Goal: Task Accomplishment & Management: Use online tool/utility

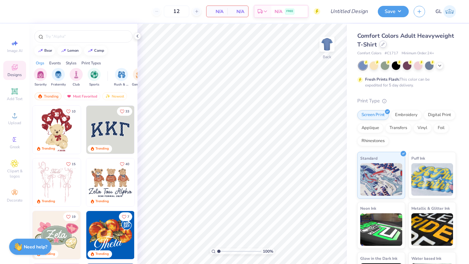
click at [382, 46] on icon at bounding box center [382, 44] width 3 height 3
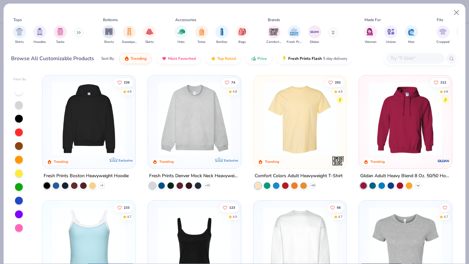
click at [419, 183] on icon at bounding box center [417, 185] width 5 height 5
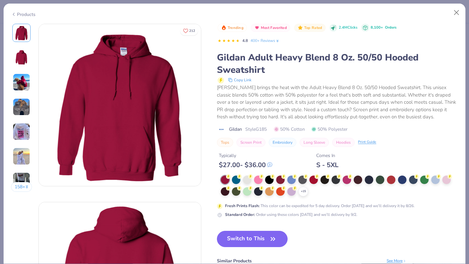
click at [435, 167] on div "Typically $ 27.00 - $ 36.00 Comes In S - 5XL" at bounding box center [337, 158] width 241 height 22
click at [434, 181] on div at bounding box center [435, 179] width 8 height 8
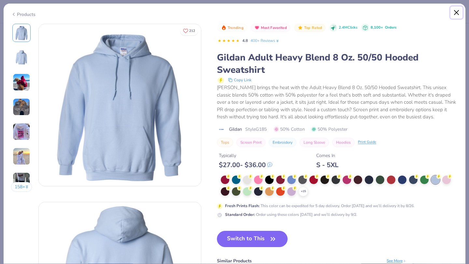
click at [458, 14] on button "Close" at bounding box center [456, 13] width 12 height 12
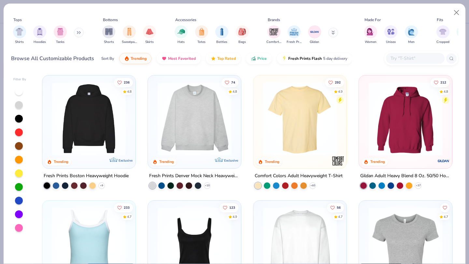
click at [418, 59] on input "text" at bounding box center [415, 58] width 50 height 7
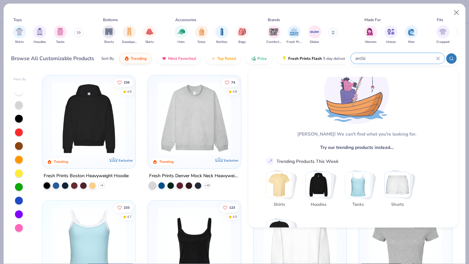
scroll to position [24, 0]
type input "arctic"
click at [384, 62] on input "arctic" at bounding box center [394, 58] width 81 height 7
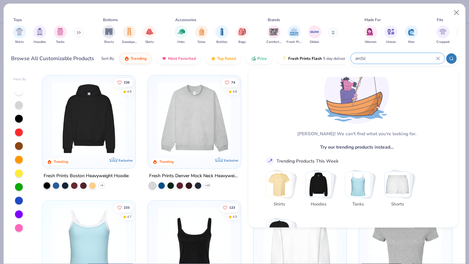
click at [438, 59] on icon at bounding box center [437, 58] width 3 height 3
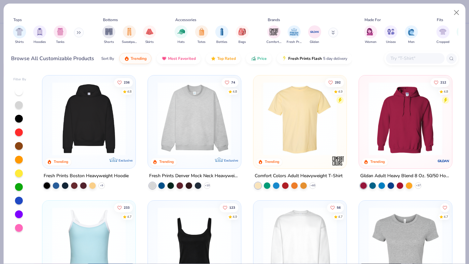
paste input "University Tees UT003"
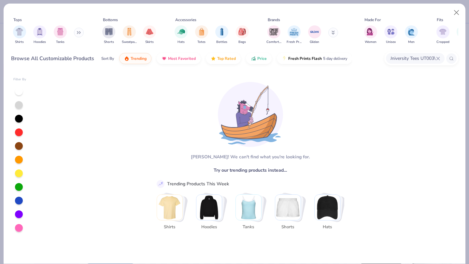
type input "University Tees UT003"
click at [437, 60] on icon at bounding box center [438, 59] width 4 height 4
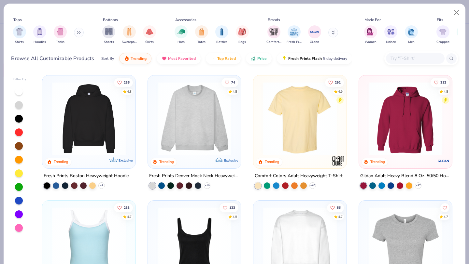
click at [388, 129] on img at bounding box center [405, 119] width 80 height 74
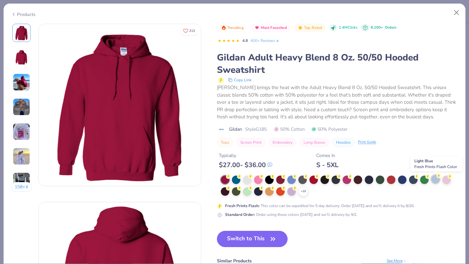
click at [436, 182] on div at bounding box center [435, 179] width 8 height 8
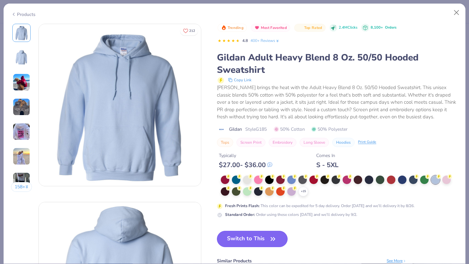
click at [257, 244] on button "Switch to This" at bounding box center [252, 239] width 71 height 16
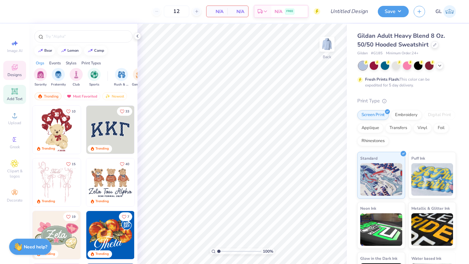
click at [17, 91] on icon at bounding box center [14, 91] width 6 height 6
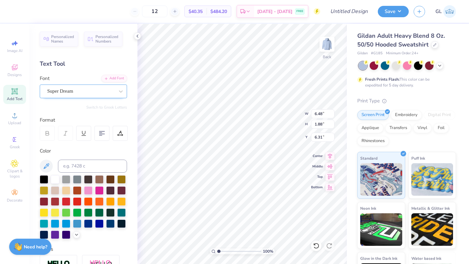
type textarea "P"
type textarea "pfoho"
type input "1.51"
type input "4.28"
type input "1.52"
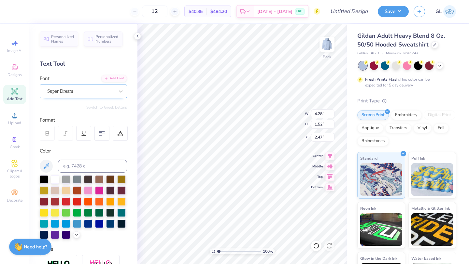
type input "3.00"
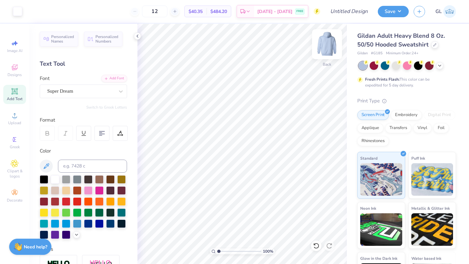
click at [324, 37] on img at bounding box center [327, 44] width 26 height 26
click at [327, 48] on img at bounding box center [327, 44] width 26 height 26
type input "3.37"
type input "1.19"
type input "3.00"
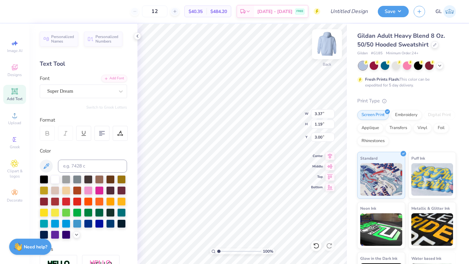
click at [323, 47] on img at bounding box center [327, 44] width 26 height 26
click at [15, 116] on circle at bounding box center [15, 118] width 4 height 4
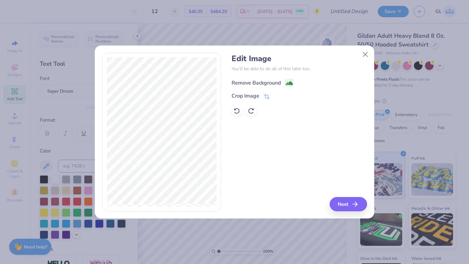
click at [253, 81] on div "Remove Background" at bounding box center [255, 83] width 49 height 8
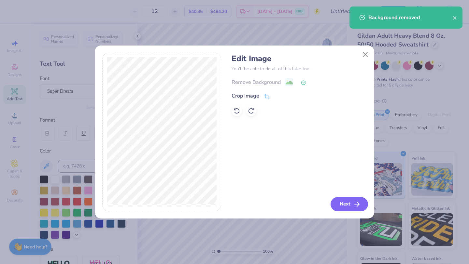
click at [351, 206] on button "Next" at bounding box center [348, 204] width 37 height 14
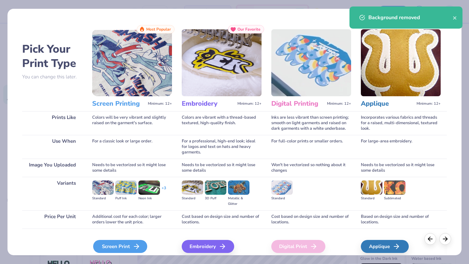
click at [131, 245] on div "Screen Print" at bounding box center [120, 246] width 54 height 13
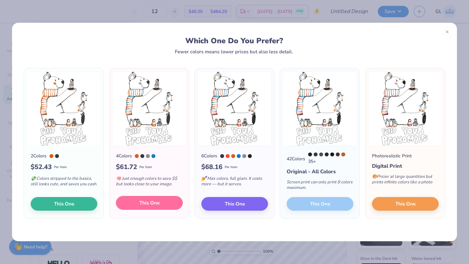
click at [131, 203] on button "This One" at bounding box center [149, 203] width 67 height 14
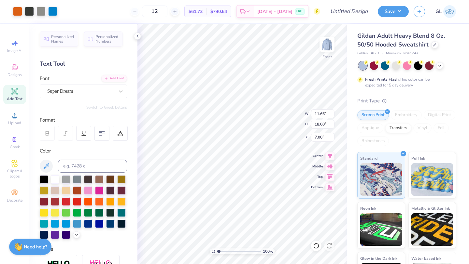
type input "6.26"
type input "9.05"
type input "13.97"
type input "6.00"
click at [17, 117] on icon at bounding box center [15, 116] width 8 height 8
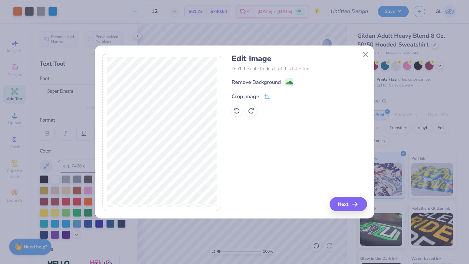
click at [249, 98] on div "Crop Image" at bounding box center [245, 97] width 28 height 8
click at [289, 148] on div "Edit Image You’ll be able to do all of this later too. Remove Background Crop I…" at bounding box center [298, 132] width 135 height 159
click at [277, 79] on div "Remove Background Crop Image" at bounding box center [298, 97] width 135 height 38
click at [286, 93] on button at bounding box center [286, 96] width 7 height 7
click at [275, 82] on div "Remove Background" at bounding box center [255, 83] width 49 height 8
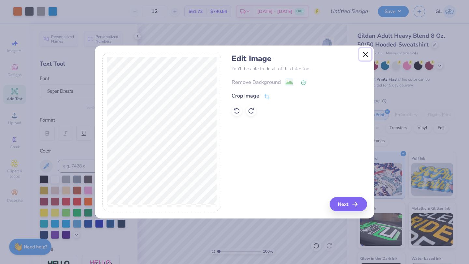
click at [364, 54] on button "Close" at bounding box center [365, 54] width 12 height 12
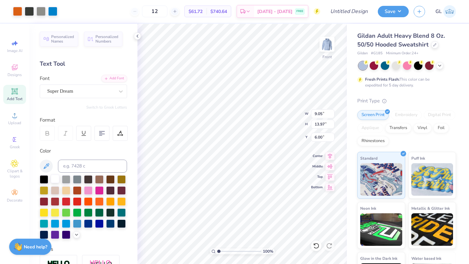
click at [54, 176] on div at bounding box center [55, 179] width 8 height 8
click at [56, 177] on div at bounding box center [55, 179] width 8 height 8
click at [400, 39] on span "Gildan Adult Heavy Blend 8 Oz. 50/50 Hooded Sweatshirt" at bounding box center [401, 40] width 88 height 17
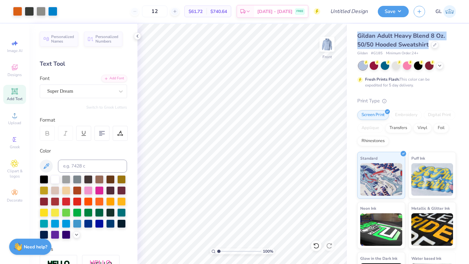
click at [400, 39] on span "Gildan Adult Heavy Blend 8 Oz. 50/50 Hooded Sweatshirt" at bounding box center [401, 40] width 88 height 17
copy div "Gildan Adult Heavy Blend 8 Oz. 50/50 Hooded Sweatshirt"
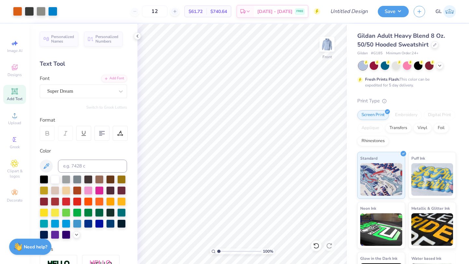
click at [379, 53] on span "# G185" at bounding box center [377, 54] width 12 height 6
copy span "G185"
click at [14, 41] on icon at bounding box center [15, 43] width 8 height 8
select select "4"
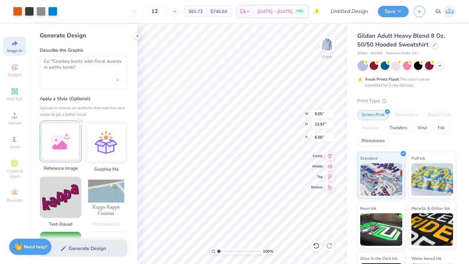
click at [67, 151] on div at bounding box center [61, 142] width 42 height 42
click at [86, 72] on textarea at bounding box center [83, 67] width 79 height 16
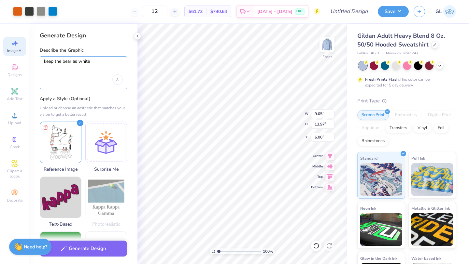
click at [73, 62] on textarea "keep the bear as white" at bounding box center [83, 67] width 79 height 16
click at [66, 68] on textarea "keep the bear, words, and penguins as white" at bounding box center [83, 67] width 79 height 16
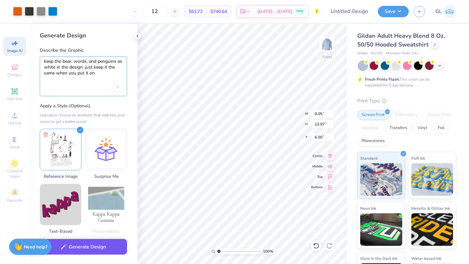
type textarea "keep the bear, words, and penguins as white in the design. just keep it the sam…"
click at [91, 252] on button "Generate Design" at bounding box center [83, 247] width 87 height 16
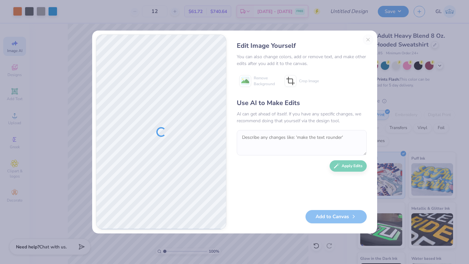
click at [366, 41] on div "Edit Image Yourself You can also change colors, add or remove text, and make ot…" at bounding box center [301, 131] width 143 height 195
click at [366, 40] on div "Edit Image Yourself You can also change colors, add or remove text, and make ot…" at bounding box center [301, 131] width 143 height 195
click at [364, 36] on div "Edit Image Yourself You can also change colors, add or remove text, and make ot…" at bounding box center [301, 131] width 143 height 195
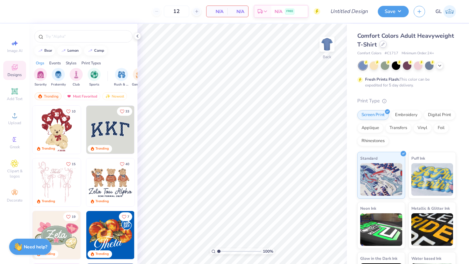
click at [381, 47] on div at bounding box center [382, 44] width 7 height 7
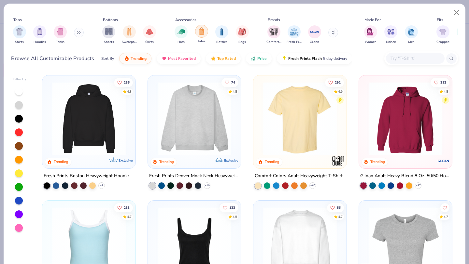
click at [200, 33] on img "filter for Totes" at bounding box center [201, 30] width 7 height 7
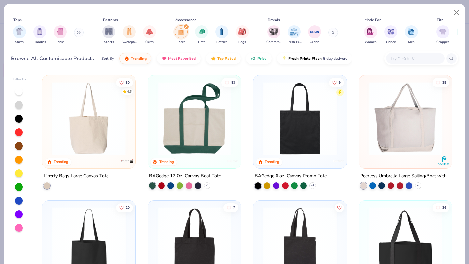
click at [49, 138] on img at bounding box center [9, 119] width 80 height 74
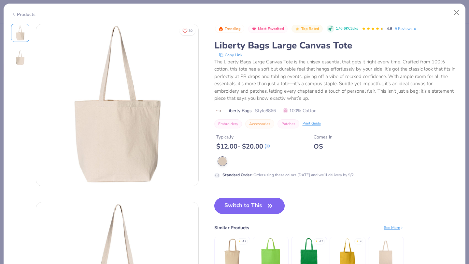
click at [265, 210] on button "Switch to This" at bounding box center [249, 206] width 71 height 16
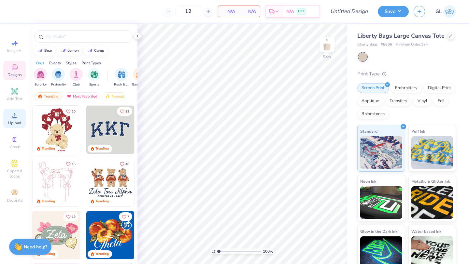
click at [12, 119] on icon at bounding box center [15, 116] width 8 height 8
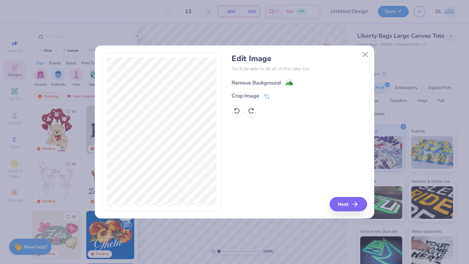
click at [255, 83] on div "Remove Background" at bounding box center [255, 83] width 49 height 8
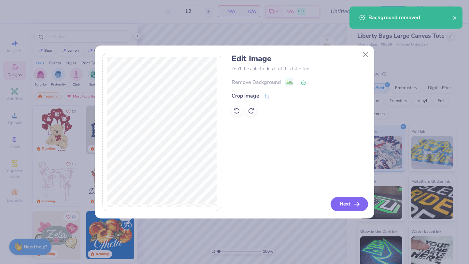
click at [343, 208] on button "Next" at bounding box center [348, 204] width 37 height 14
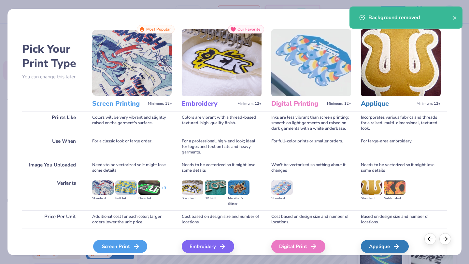
click at [117, 243] on div "Screen Print" at bounding box center [120, 246] width 54 height 13
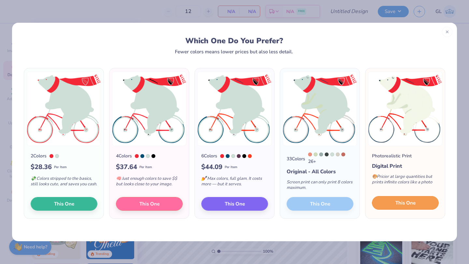
click at [408, 203] on span "This One" at bounding box center [405, 203] width 20 height 7
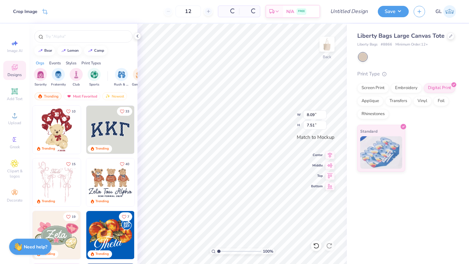
type input "8.09"
type input "7.51"
type input "8.93"
type input "8.30"
click at [356, 9] on input "Design Title" at bounding box center [357, 11] width 32 height 13
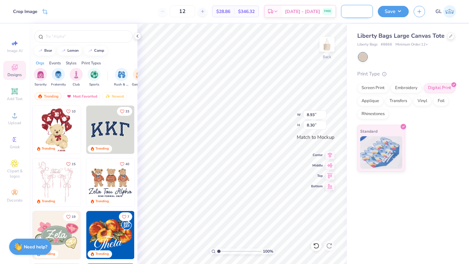
scroll to position [0, 30]
type input "Pfoho Biker Tote Bag"
click at [393, 14] on button "Save" at bounding box center [393, 10] width 31 height 11
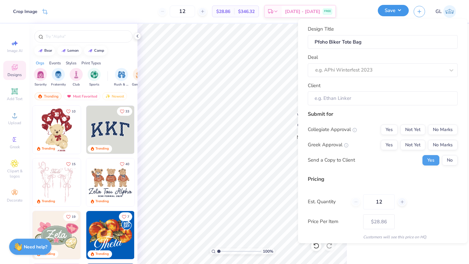
scroll to position [0, 0]
click at [357, 67] on div at bounding box center [380, 70] width 130 height 9
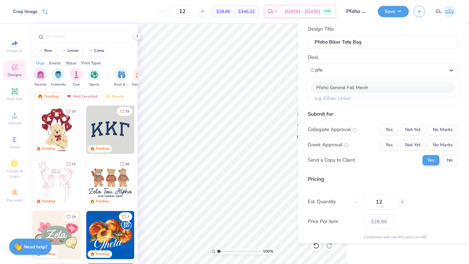
click at [362, 89] on div "Pfoho General Fall Merch" at bounding box center [382, 87] width 145 height 11
type input "pfo"
type input "Solomae Getahun"
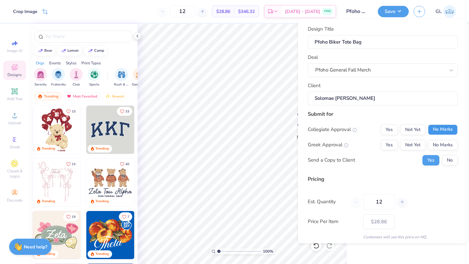
click at [440, 132] on button "No Marks" at bounding box center [443, 130] width 30 height 10
click at [440, 147] on button "No Marks" at bounding box center [443, 145] width 30 height 10
click at [449, 159] on button "No" at bounding box center [450, 160] width 16 height 10
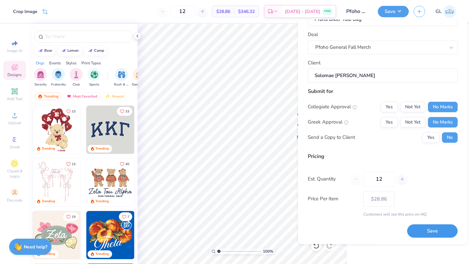
click at [424, 229] on button "Save" at bounding box center [432, 231] width 50 height 13
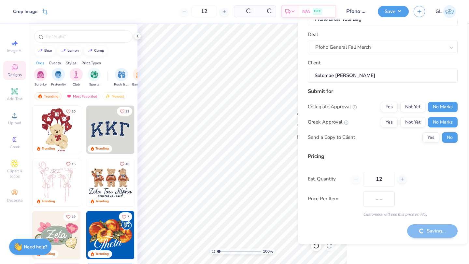
type input "$28.86"
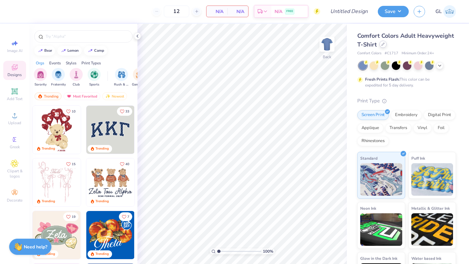
click at [384, 44] on icon at bounding box center [382, 44] width 3 height 3
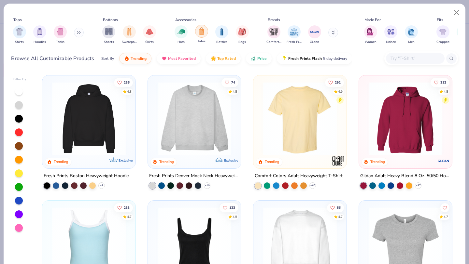
click at [205, 32] on div "filter for Totes" at bounding box center [201, 31] width 13 height 13
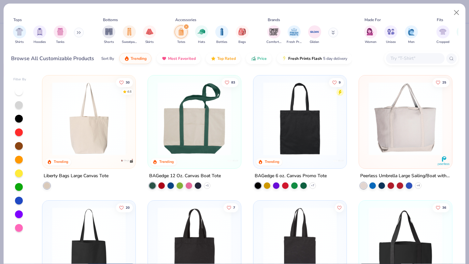
click at [110, 116] on img at bounding box center [89, 119] width 80 height 74
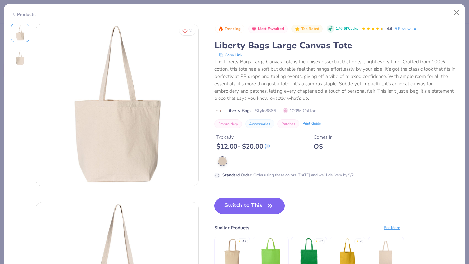
click at [263, 210] on button "Switch to This" at bounding box center [249, 206] width 71 height 16
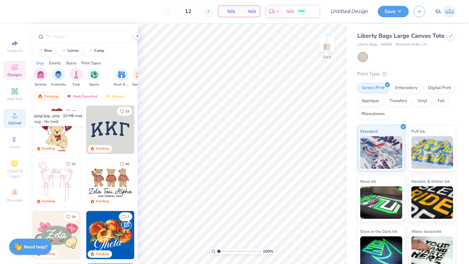
click at [17, 118] on icon at bounding box center [15, 116] width 8 height 8
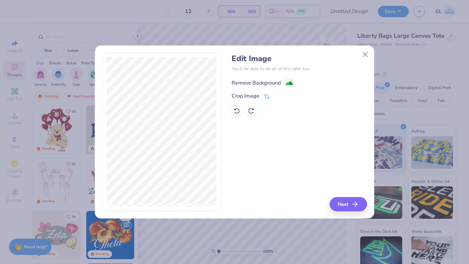
click at [260, 82] on div "Remove Background" at bounding box center [255, 83] width 49 height 8
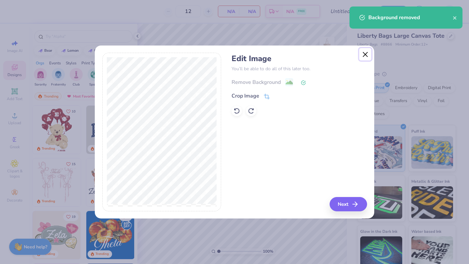
click at [362, 55] on button "Close" at bounding box center [365, 54] width 12 height 12
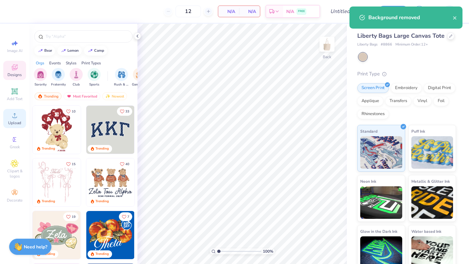
click at [13, 116] on icon at bounding box center [15, 116] width 8 height 8
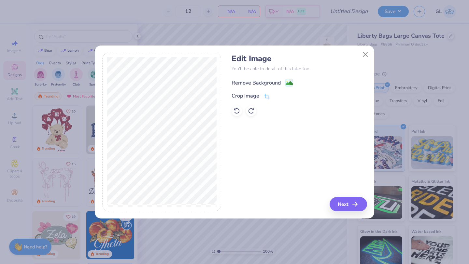
click at [253, 84] on div "Remove Background" at bounding box center [255, 83] width 49 height 8
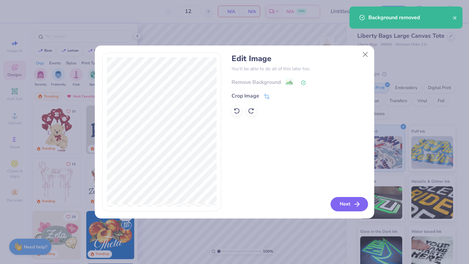
click at [345, 207] on button "Next" at bounding box center [348, 204] width 37 height 14
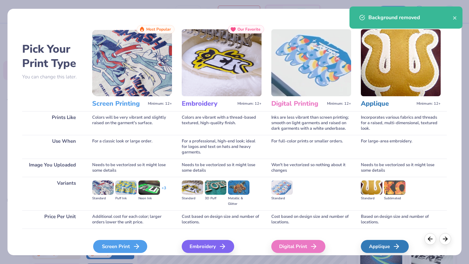
click at [117, 246] on div "Screen Print" at bounding box center [120, 246] width 54 height 13
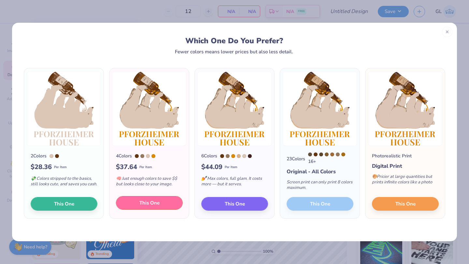
click at [162, 205] on button "This One" at bounding box center [149, 203] width 67 height 14
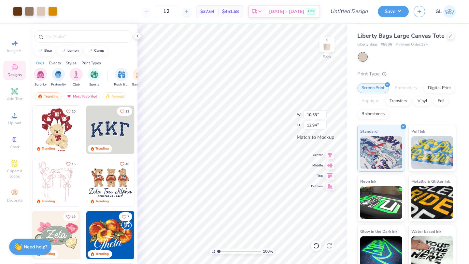
type input "9.16"
type input "11.25"
click at [16, 120] on div "Upload" at bounding box center [14, 118] width 23 height 19
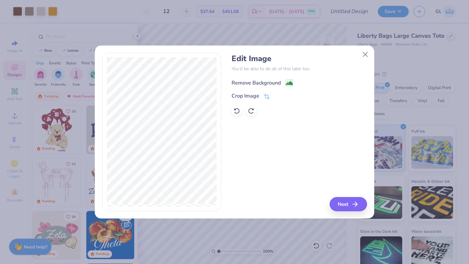
click at [250, 82] on div "Remove Background" at bounding box center [255, 83] width 49 height 8
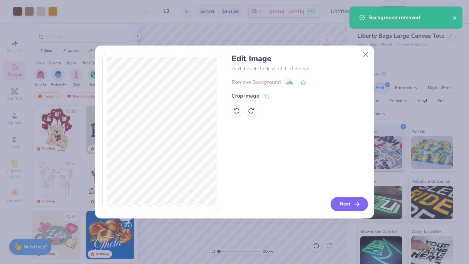
click at [351, 209] on button "Next" at bounding box center [348, 204] width 37 height 14
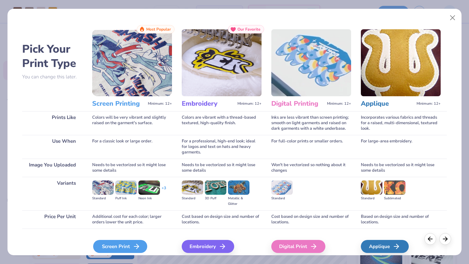
click at [125, 243] on div "Screen Print" at bounding box center [120, 246] width 54 height 13
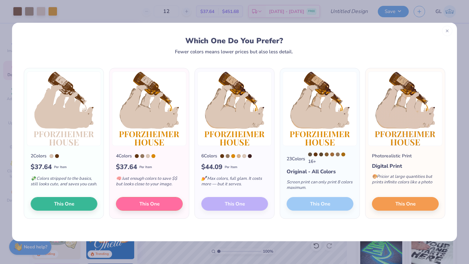
click at [447, 34] on div at bounding box center [447, 31] width 10 height 10
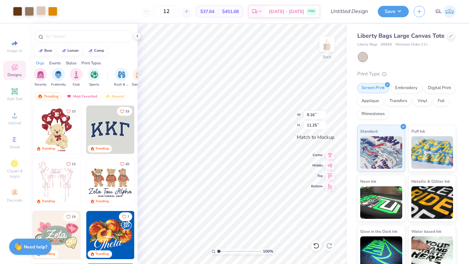
click at [39, 13] on div at bounding box center [40, 10] width 9 height 9
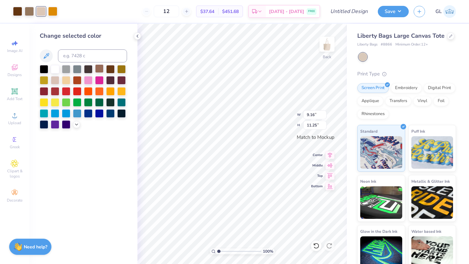
click at [99, 69] on div at bounding box center [99, 68] width 8 height 8
click at [89, 69] on div at bounding box center [88, 68] width 8 height 8
click at [76, 68] on div at bounding box center [77, 68] width 8 height 8
click at [107, 69] on div at bounding box center [110, 68] width 8 height 8
click at [119, 68] on div at bounding box center [121, 68] width 8 height 8
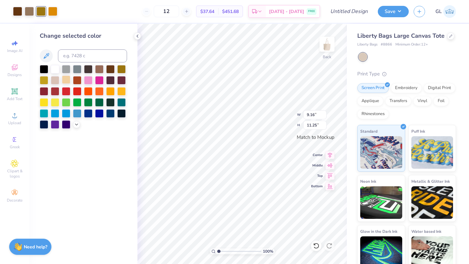
click at [65, 83] on div at bounding box center [66, 80] width 8 height 8
click at [122, 67] on div at bounding box center [121, 68] width 8 height 8
click at [111, 69] on div at bounding box center [110, 68] width 8 height 8
click at [97, 68] on div at bounding box center [99, 68] width 8 height 8
click at [113, 68] on div at bounding box center [110, 68] width 8 height 8
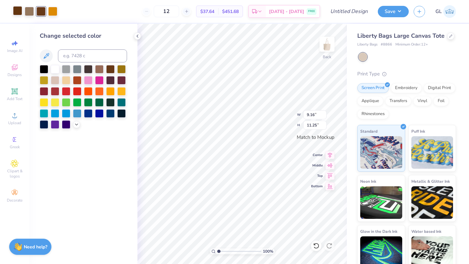
click at [17, 10] on div at bounding box center [17, 10] width 9 height 9
click at [63, 81] on div at bounding box center [66, 80] width 8 height 8
click at [101, 70] on div at bounding box center [99, 68] width 8 height 8
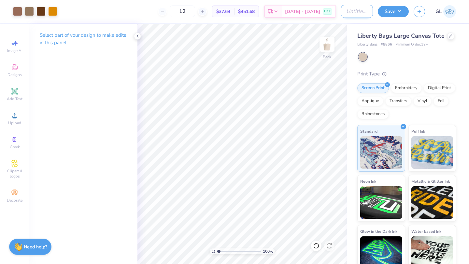
click at [345, 13] on input "Design Title" at bounding box center [357, 11] width 32 height 13
type input "Pfoho Bear Tote"
click at [394, 14] on button "Save" at bounding box center [393, 10] width 31 height 11
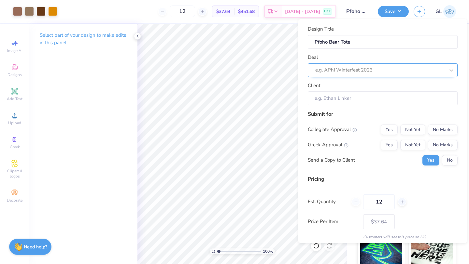
click at [396, 69] on div at bounding box center [380, 70] width 130 height 9
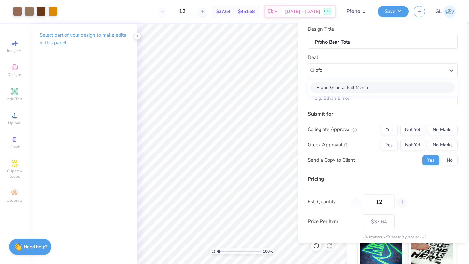
click at [350, 86] on div "Pfoho General Fall Merch" at bounding box center [382, 87] width 145 height 11
type input "pfo"
type input "Solomae [PERSON_NAME]"
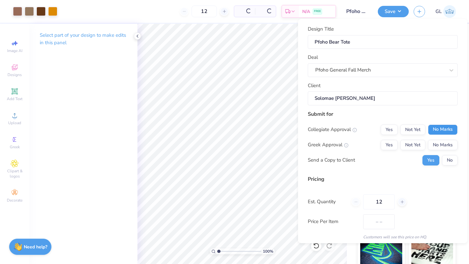
click at [440, 130] on button "No Marks" at bounding box center [443, 130] width 30 height 10
click at [440, 144] on button "No Marks" at bounding box center [443, 145] width 30 height 10
click at [448, 160] on button "No" at bounding box center [450, 160] width 16 height 10
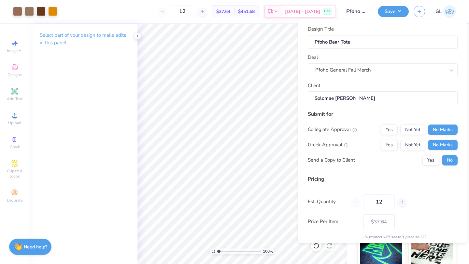
scroll to position [23, 0]
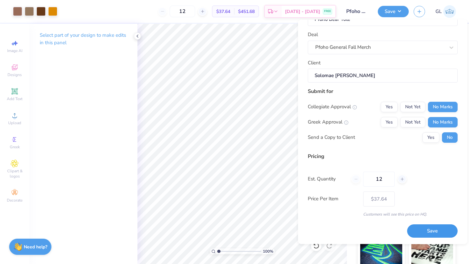
click at [419, 233] on button "Save" at bounding box center [432, 231] width 50 height 13
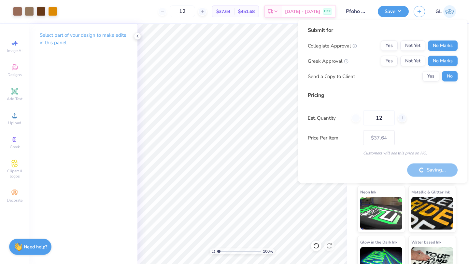
type input "– –"
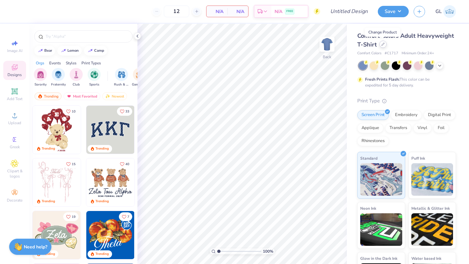
click at [379, 47] on div at bounding box center [382, 44] width 7 height 7
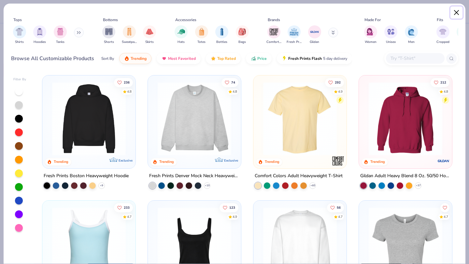
click at [459, 12] on button "Close" at bounding box center [456, 13] width 12 height 12
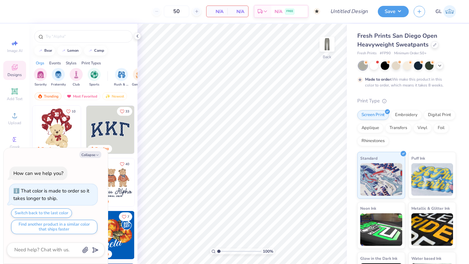
type textarea "x"
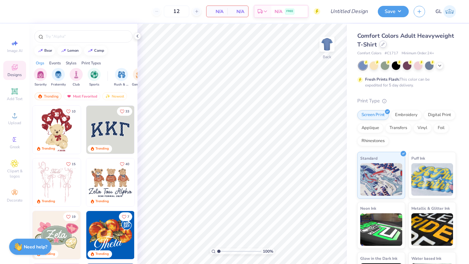
click at [384, 48] on div "Comfort Colors Adult Heavyweight T-Shirt" at bounding box center [406, 41] width 99 height 18
click at [383, 46] on icon at bounding box center [382, 44] width 3 height 3
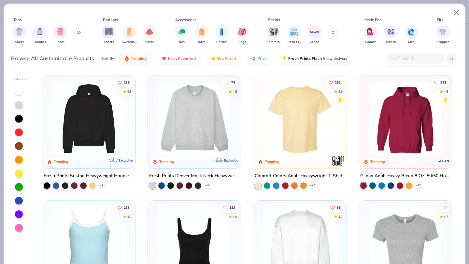
click at [394, 139] on img at bounding box center [405, 119] width 80 height 74
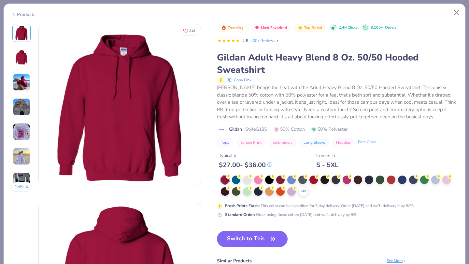
click at [436, 164] on div "Typically $ 27.00 - $ 36.00 Comes In S - 5XL" at bounding box center [337, 158] width 241 height 22
click at [436, 178] on div at bounding box center [435, 179] width 8 height 8
click at [434, 184] on div at bounding box center [435, 179] width 8 height 8
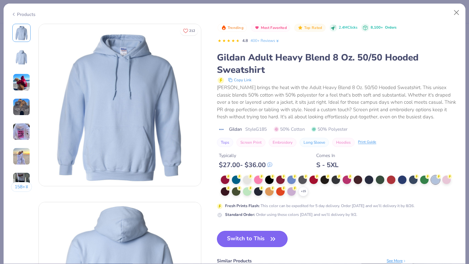
click at [262, 236] on button "Switch to This" at bounding box center [252, 239] width 71 height 16
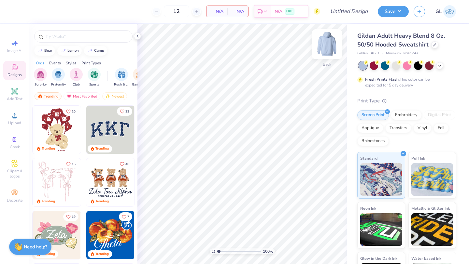
click at [324, 45] on img at bounding box center [327, 44] width 26 height 26
click at [12, 122] on span "Upload" at bounding box center [14, 122] width 13 height 5
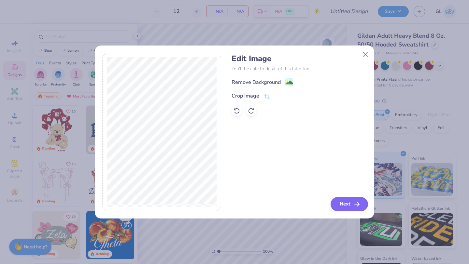
click at [349, 203] on button "Next" at bounding box center [348, 204] width 37 height 14
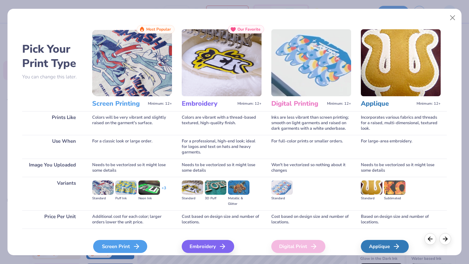
click at [106, 249] on div "Screen Print" at bounding box center [120, 246] width 54 height 13
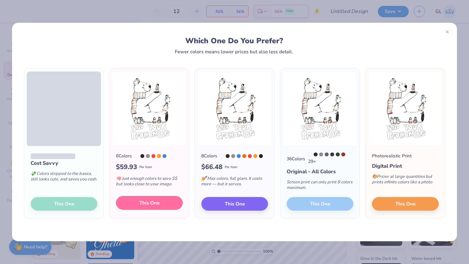
click at [132, 202] on button "This One" at bounding box center [149, 203] width 67 height 14
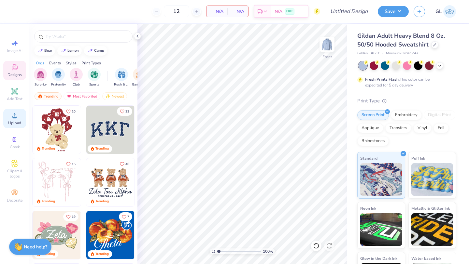
click at [12, 117] on icon at bounding box center [15, 116] width 8 height 8
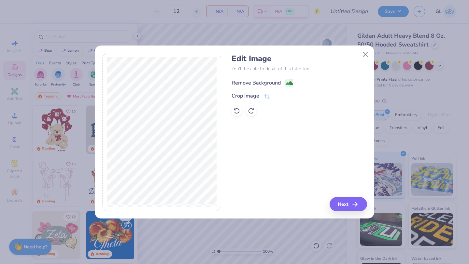
click at [257, 82] on div "Remove Background" at bounding box center [255, 83] width 49 height 8
click at [347, 205] on button "Next" at bounding box center [348, 204] width 37 height 14
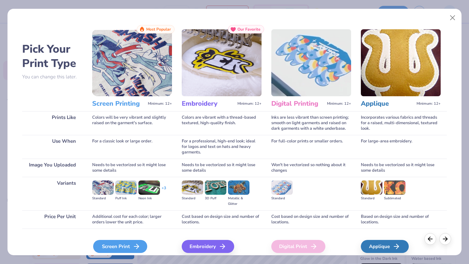
click at [111, 247] on div "Screen Print" at bounding box center [120, 246] width 54 height 13
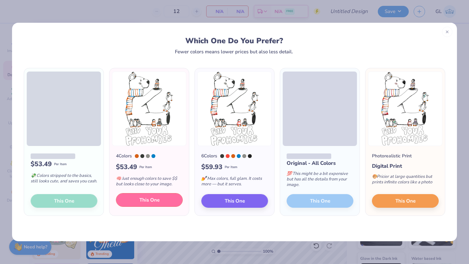
click at [123, 198] on button "This One" at bounding box center [149, 200] width 67 height 14
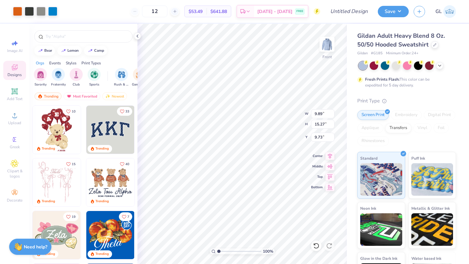
type input "9.89"
type input "15.27"
type input "6.00"
click at [47, 187] on img at bounding box center [57, 182] width 48 height 48
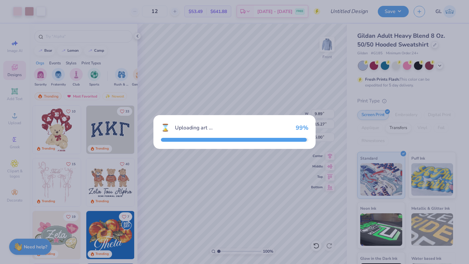
type input "13.68"
type input "14.76"
type input "8.62"
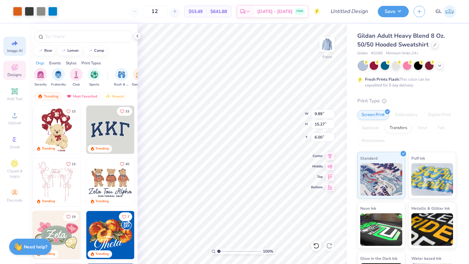
click at [11, 46] on icon at bounding box center [15, 43] width 8 height 8
select select "4"
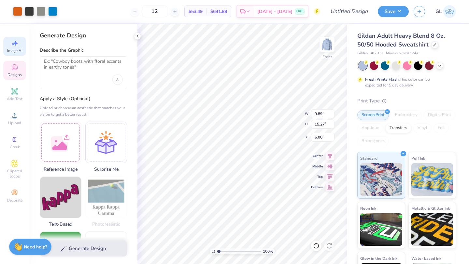
click at [11, 68] on icon at bounding box center [15, 67] width 8 height 8
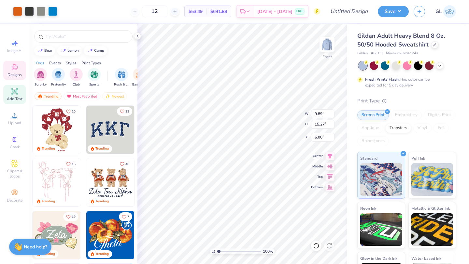
click at [8, 85] on div "Add Text" at bounding box center [14, 94] width 23 height 19
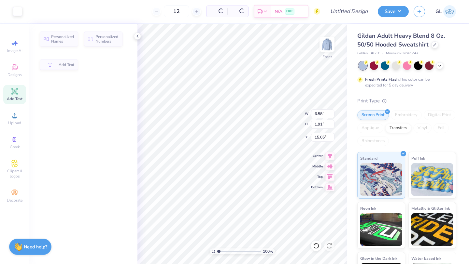
type input "6.58"
type input "1.91"
type input "15.05"
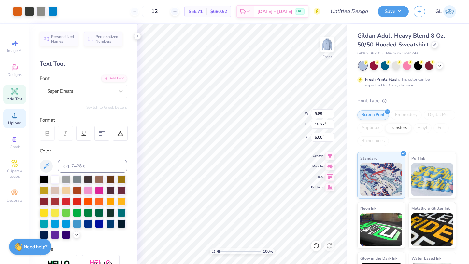
click at [18, 116] on icon at bounding box center [15, 116] width 8 height 8
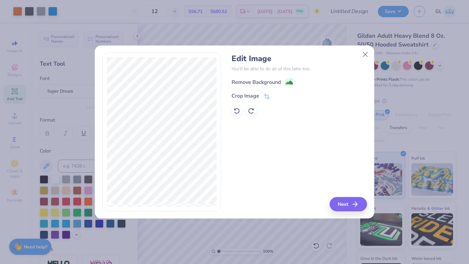
click at [256, 76] on div "Edit Image You’ll be able to do all of this later too. Remove Background Crop I…" at bounding box center [298, 85] width 135 height 62
click at [255, 80] on div "Remove Background" at bounding box center [255, 83] width 49 height 8
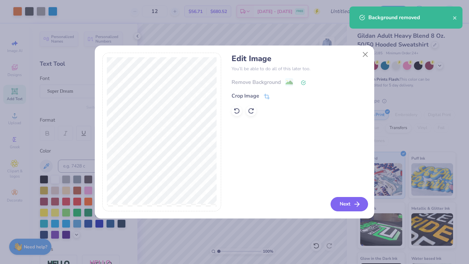
click at [348, 201] on button "Next" at bounding box center [348, 204] width 37 height 14
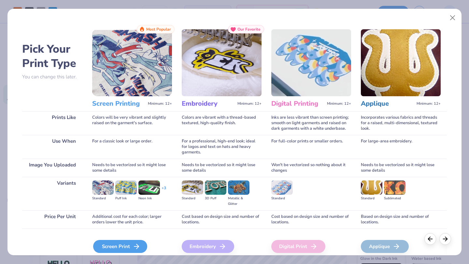
click at [112, 251] on div "Screen Print" at bounding box center [120, 246] width 54 height 13
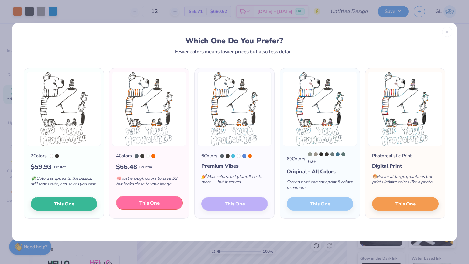
click at [140, 202] on span "This One" at bounding box center [149, 203] width 20 height 7
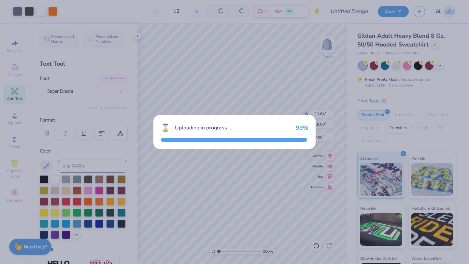
type input "11.64"
type input "18.00"
type input "7.00"
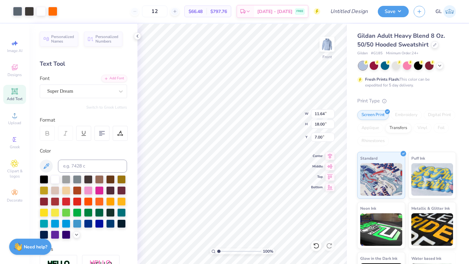
click at [233, 116] on div at bounding box center [234, 118] width 147 height 4
drag, startPoint x: 219, startPoint y: 137, endPoint x: 219, endPoint y: 158, distance: 21.8
click at [219, 159] on div at bounding box center [234, 132] width 469 height 264
type input "9.64"
type input "14.90"
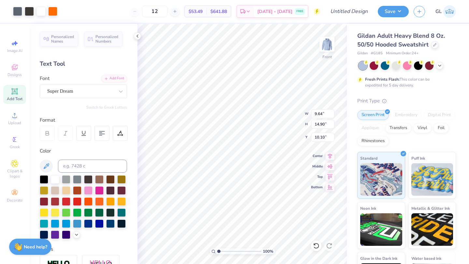
type input "6.00"
click at [328, 47] on img at bounding box center [327, 44] width 26 height 26
click at [12, 97] on span "Add Text" at bounding box center [15, 98] width 16 height 5
type textarea "P"
type textarea "pfoho"
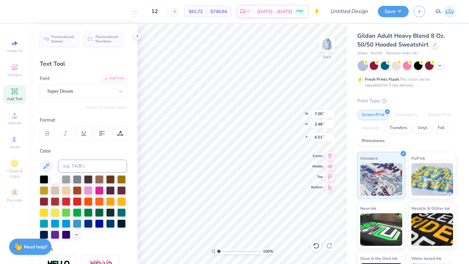
type input "3.00"
type input "1.06"
type input "3.00"
type input "3.42"
type input "1.21"
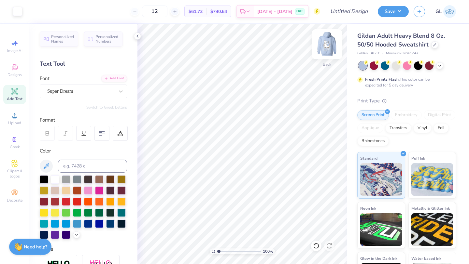
click at [324, 46] on img at bounding box center [327, 44] width 26 height 26
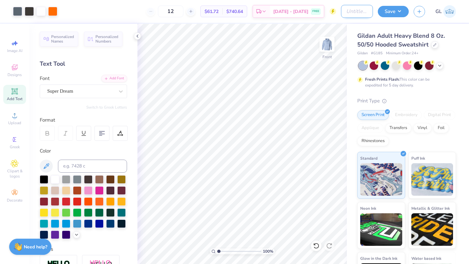
click at [341, 12] on input "Design Title" at bounding box center [357, 11] width 32 height 13
type input "Pfoho Hoodie"
click at [392, 8] on button "Save" at bounding box center [393, 10] width 31 height 11
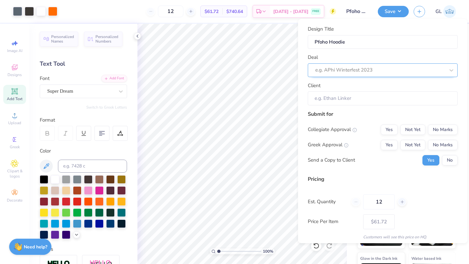
click at [361, 68] on div at bounding box center [380, 70] width 130 height 9
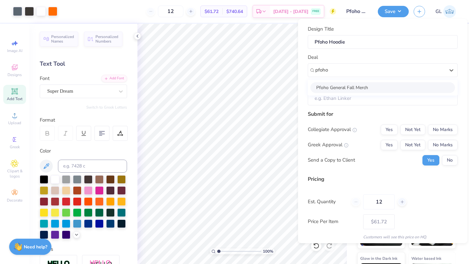
click at [366, 88] on div "Pfoho General Fall Merch" at bounding box center [382, 87] width 145 height 11
type input "pfoho"
type input "Solomae [PERSON_NAME]"
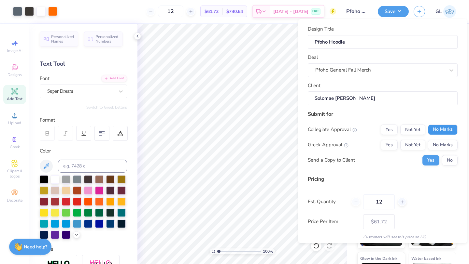
click at [443, 126] on button "No Marks" at bounding box center [443, 130] width 30 height 10
click at [440, 145] on button "No Marks" at bounding box center [443, 145] width 30 height 10
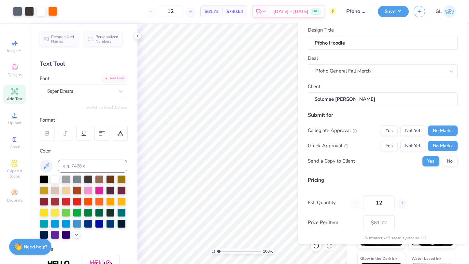
scroll to position [14, 0]
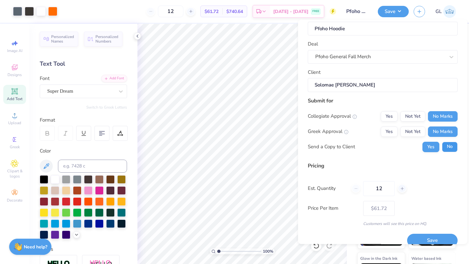
click at [451, 148] on button "No" at bounding box center [450, 147] width 16 height 10
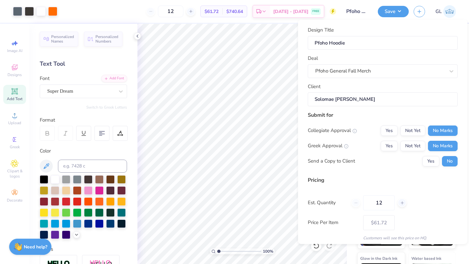
scroll to position [23, 0]
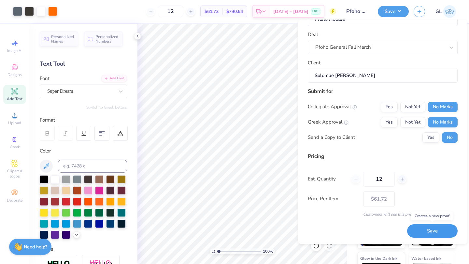
click at [418, 228] on button "Save" at bounding box center [432, 231] width 50 height 13
type input "– –"
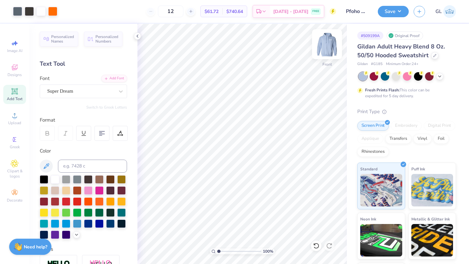
click at [324, 43] on img at bounding box center [327, 44] width 26 height 26
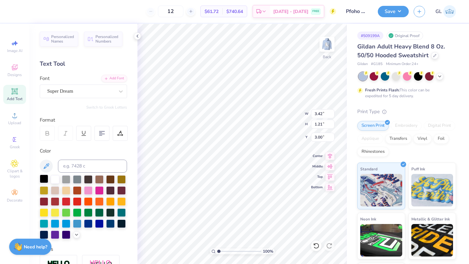
click at [44, 180] on div at bounding box center [44, 179] width 8 height 8
